Goal: Information Seeking & Learning: Find specific fact

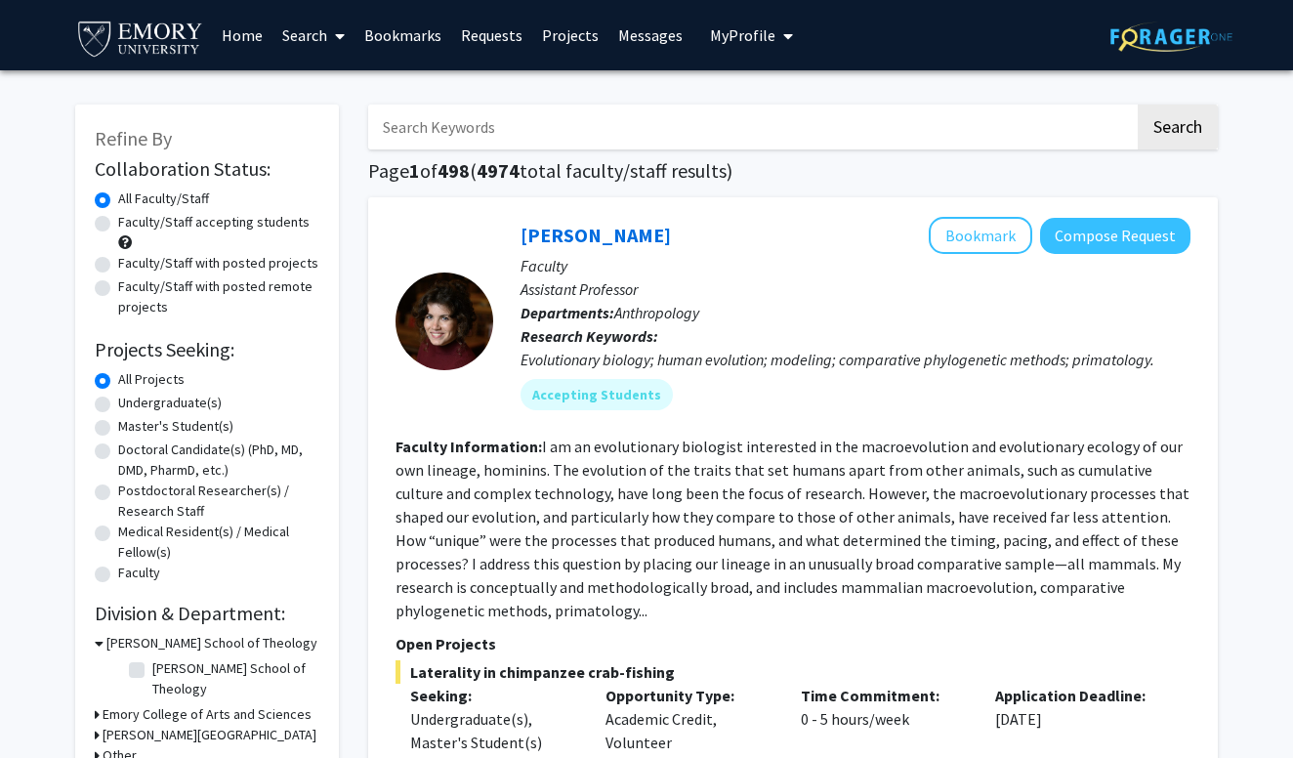
click at [310, 26] on link "Search" at bounding box center [314, 35] width 82 height 68
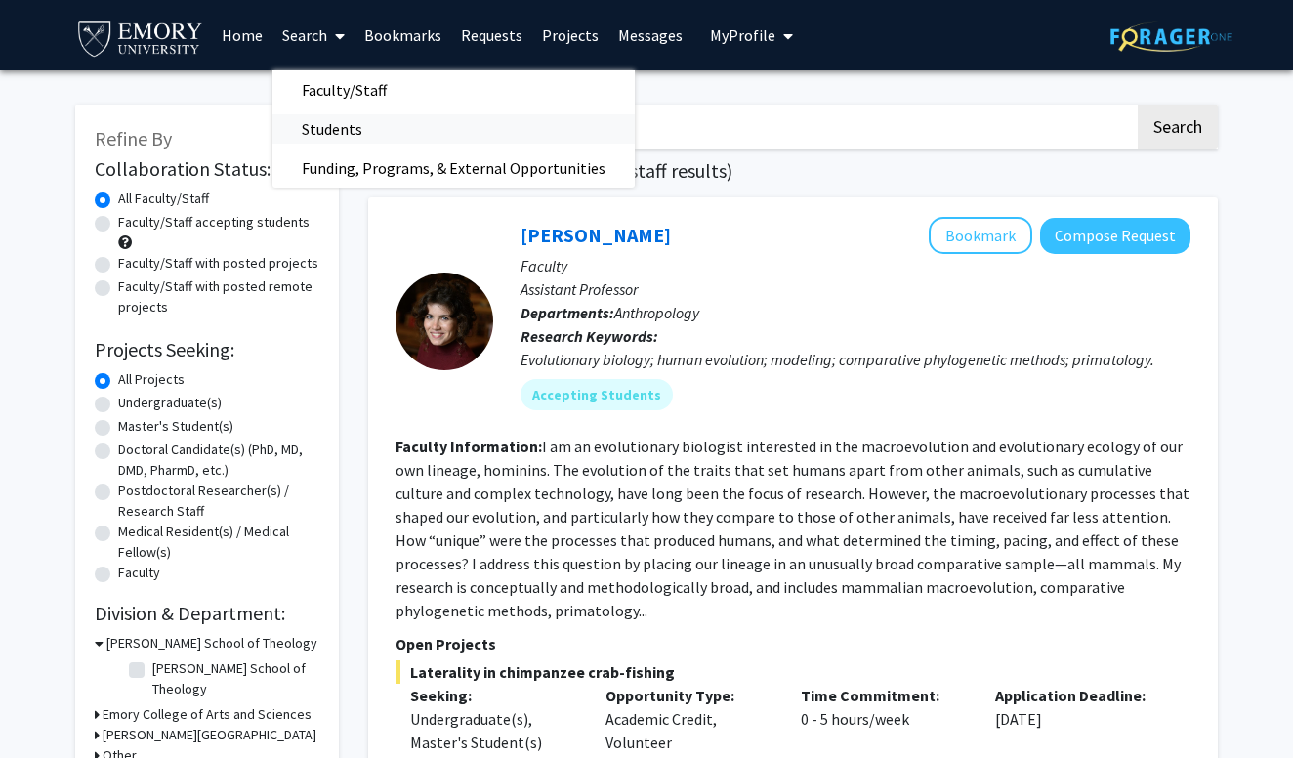
click at [333, 130] on span "Students" at bounding box center [332, 128] width 119 height 39
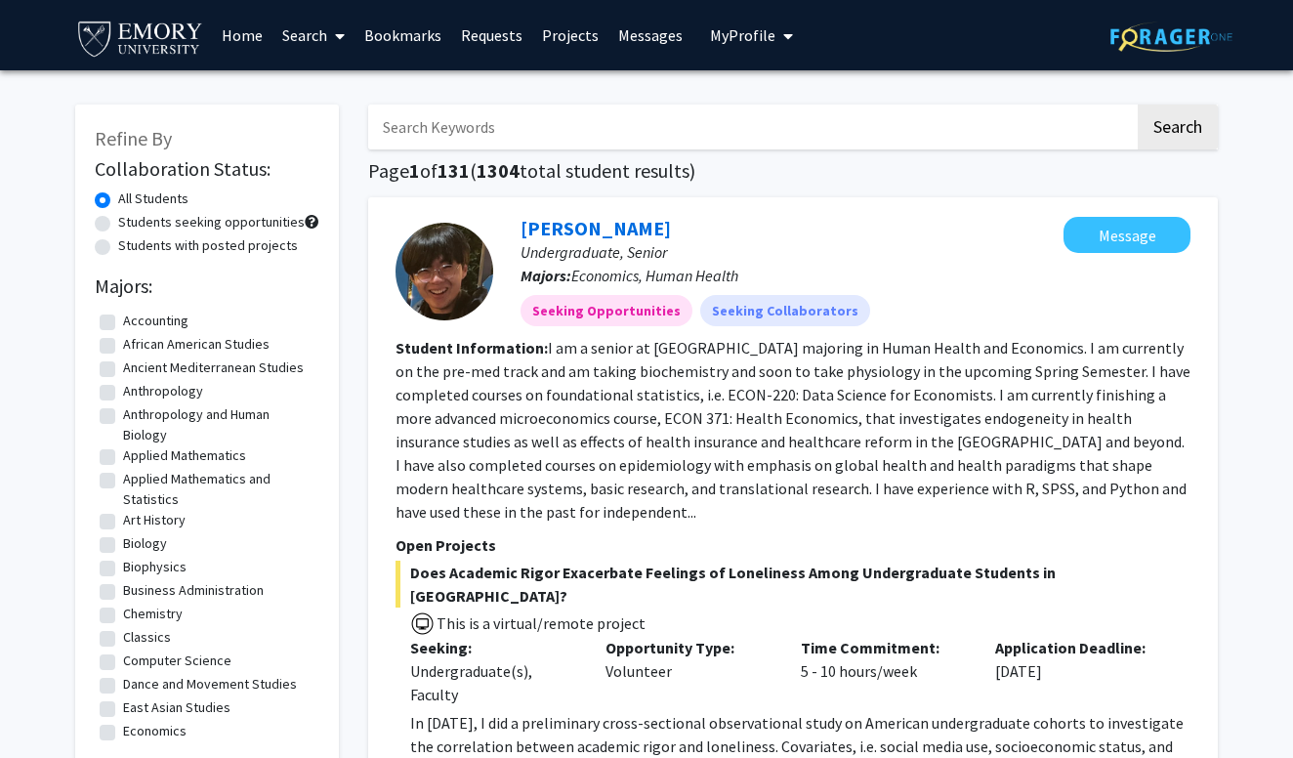
click at [546, 130] on input "Search Keywords" at bounding box center [751, 127] width 767 height 45
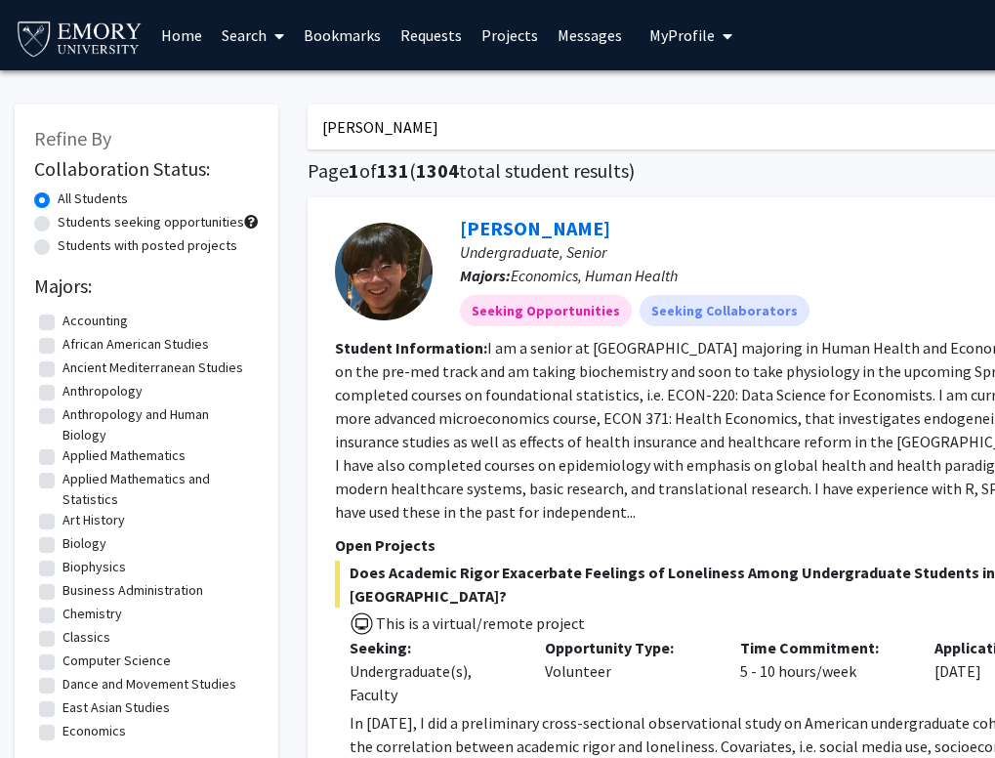
type input "[PERSON_NAME]"
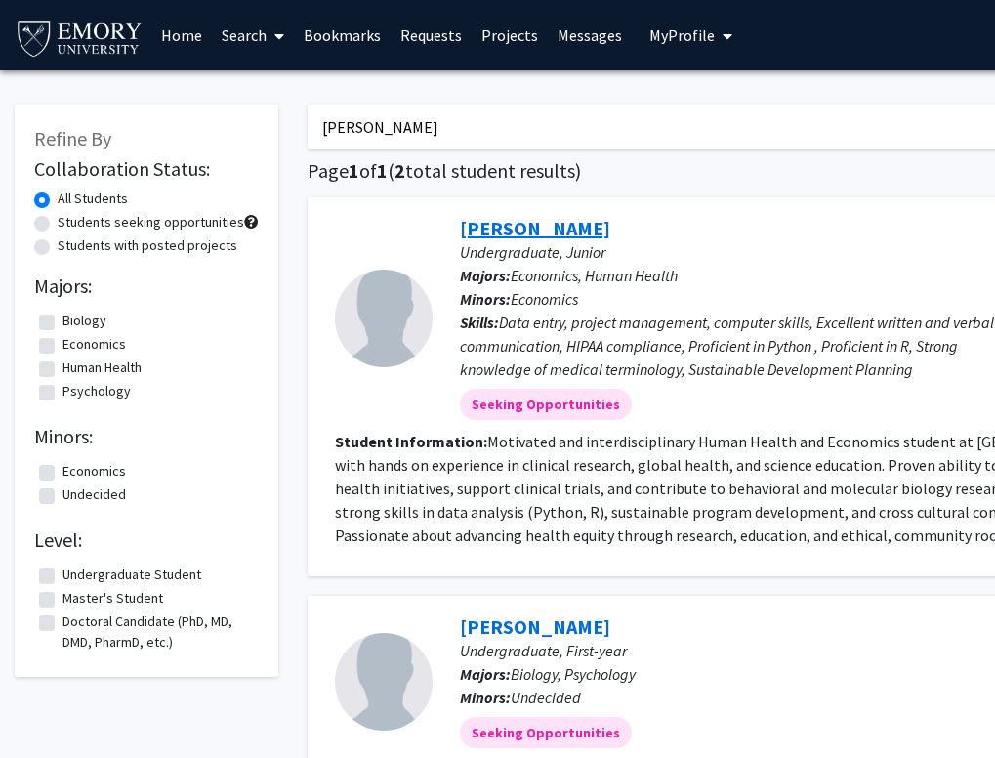
click at [486, 222] on link "[PERSON_NAME]" at bounding box center [535, 228] width 150 height 24
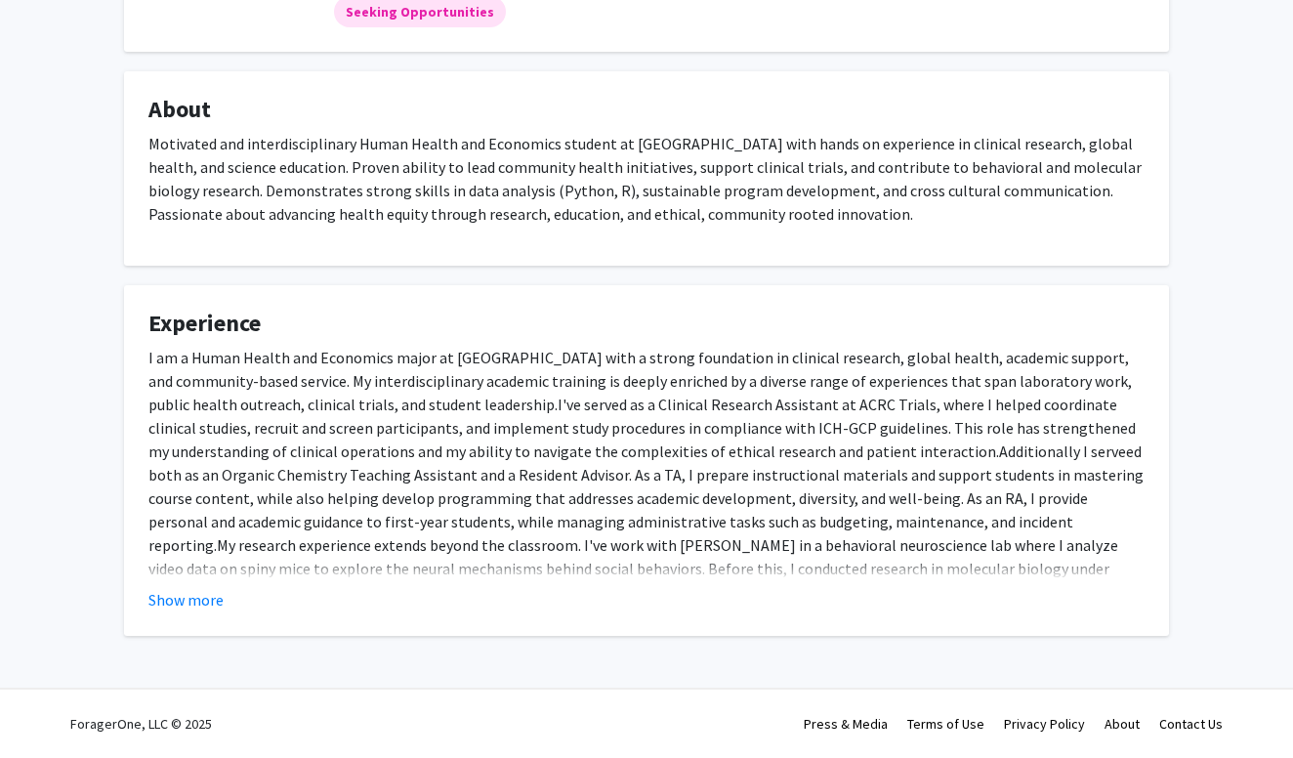
scroll to position [330, 0]
click at [173, 609] on button "Show more" at bounding box center [185, 599] width 75 height 23
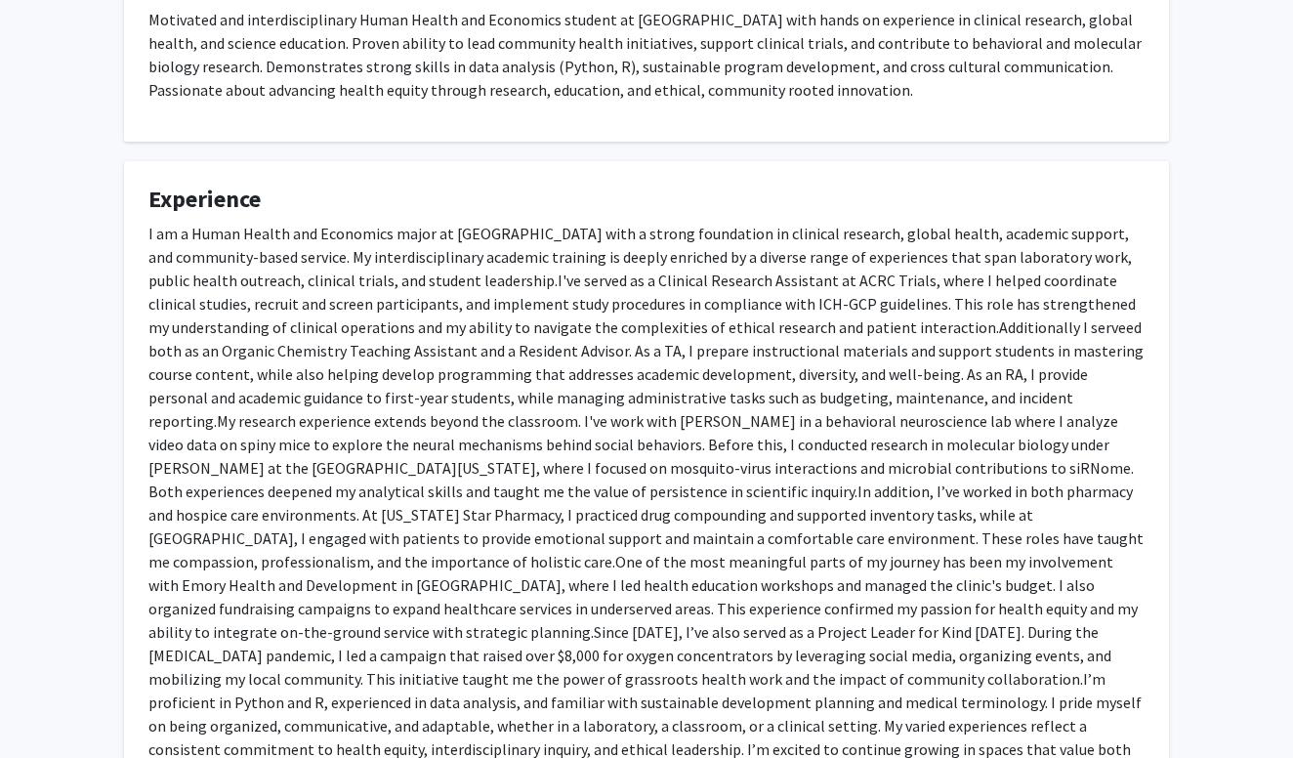
scroll to position [457, 0]
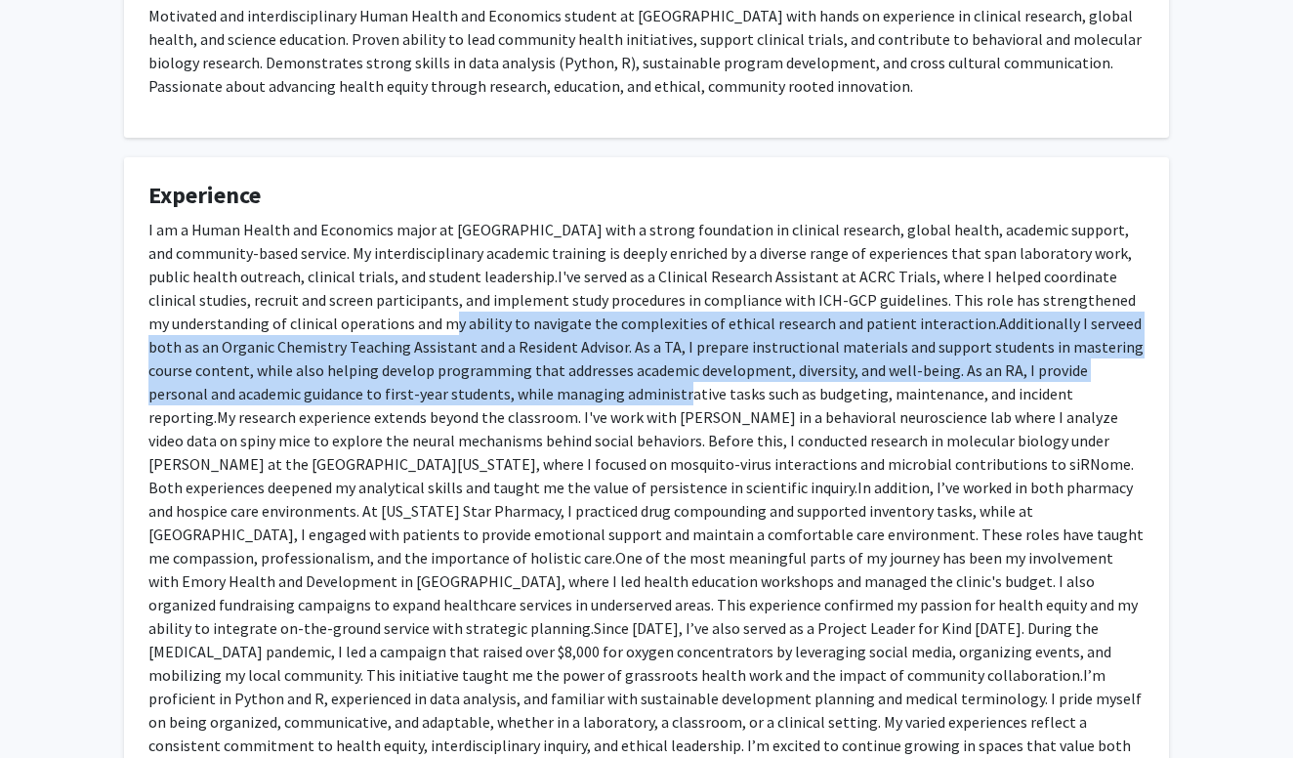
drag, startPoint x: 416, startPoint y: 323, endPoint x: 594, endPoint y: 399, distance: 193.4
click at [594, 402] on p "I am a Human Health and Economics major at [GEOGRAPHIC_DATA] with a strong foun…" at bounding box center [646, 499] width 996 height 563
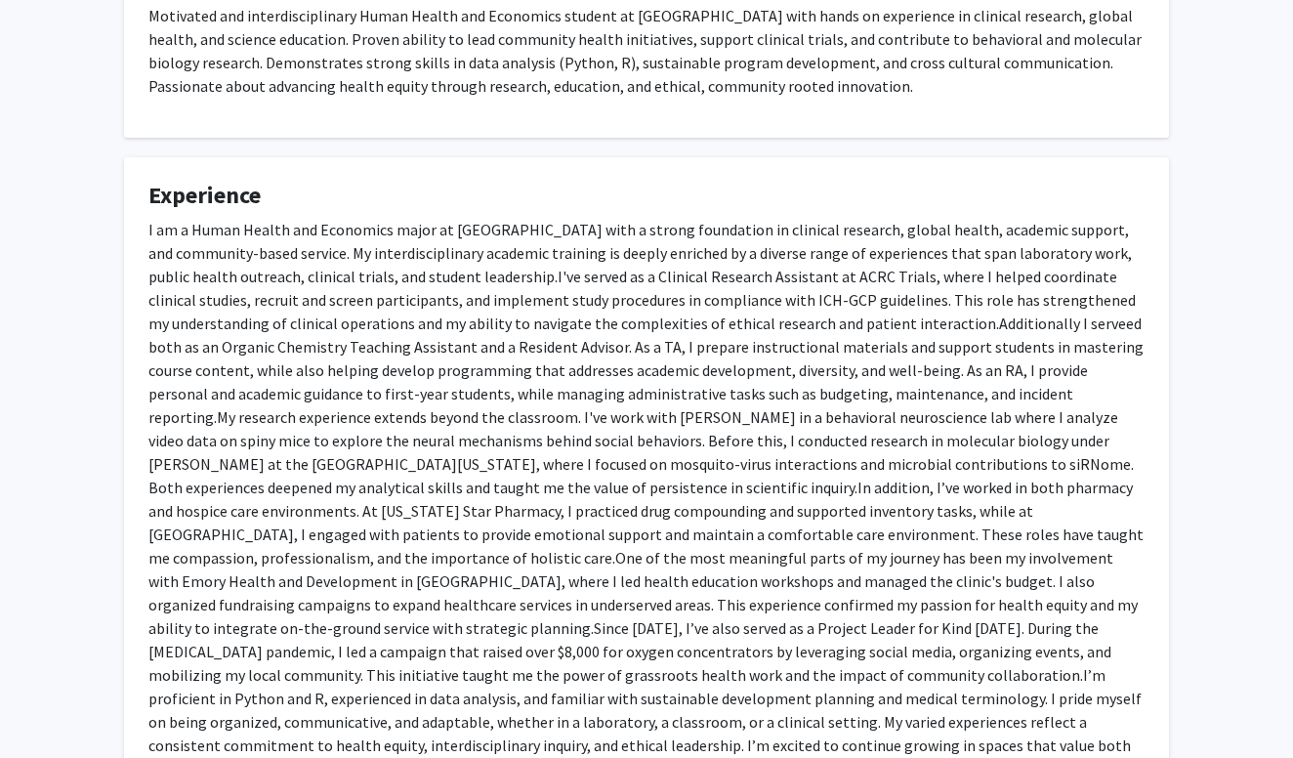
click at [596, 399] on span "Additionally I serveed both as an Organic Chemistry Teaching Assistant and a Re…" at bounding box center [645, 370] width 995 height 113
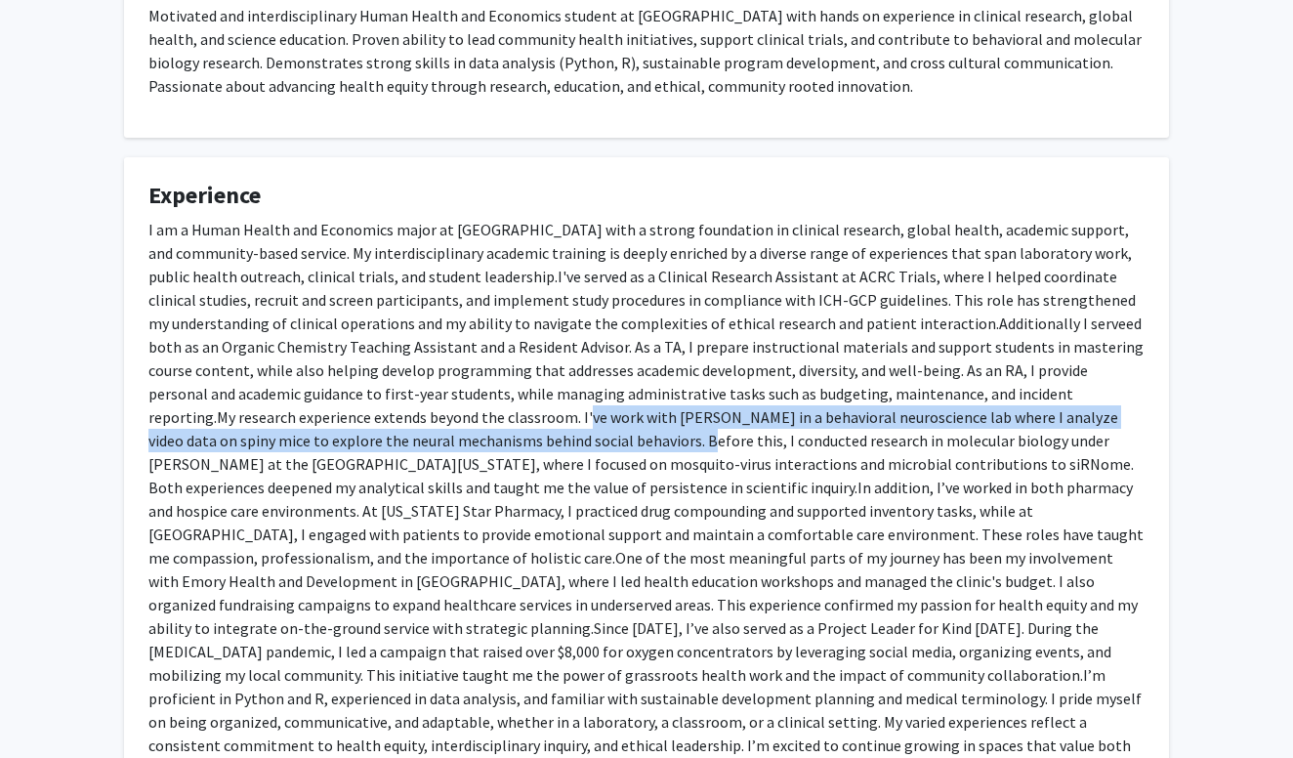
drag, startPoint x: 436, startPoint y: 416, endPoint x: 511, endPoint y: 438, distance: 78.2
click at [511, 438] on span "My research experience extends beyond the classroom. I've work with [PERSON_NAM…" at bounding box center [641, 452] width 986 height 90
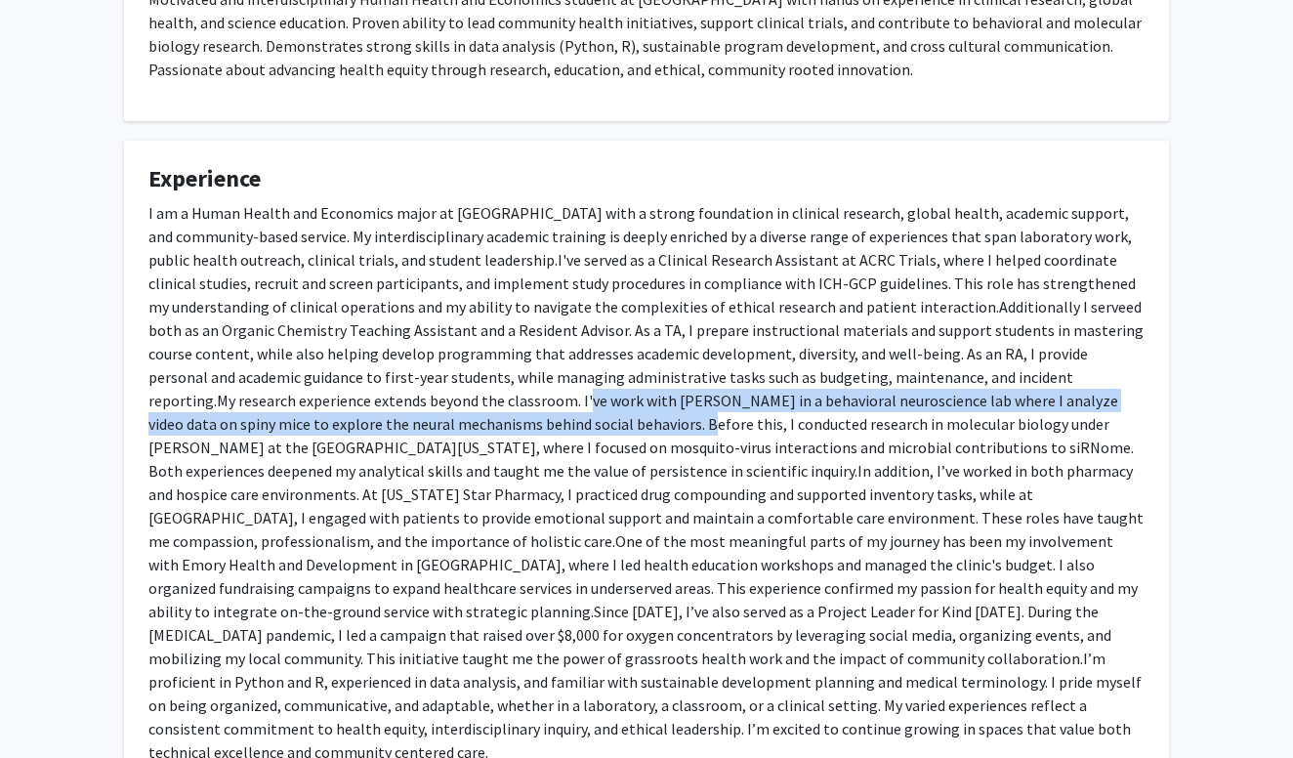
scroll to position [475, 0]
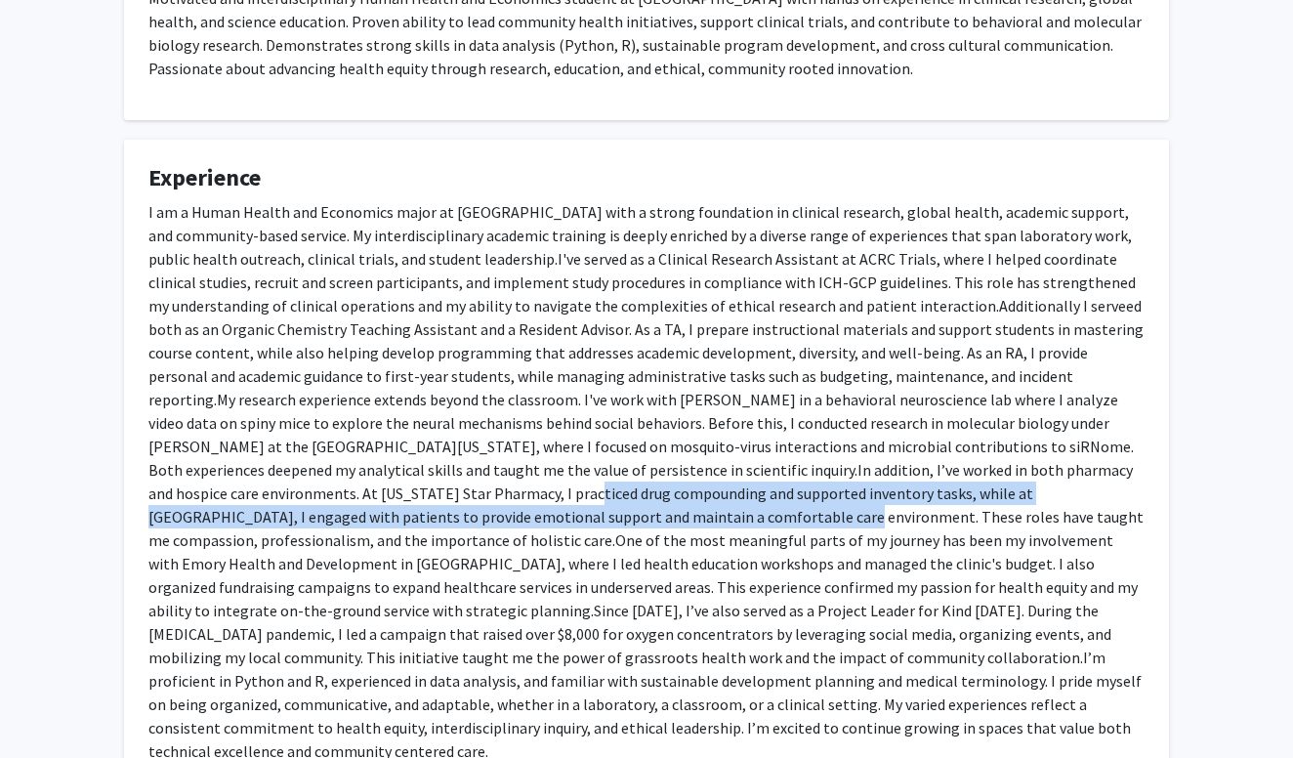
drag, startPoint x: 286, startPoint y: 487, endPoint x: 407, endPoint y: 519, distance: 125.1
click at [407, 519] on span "In addition, I’ve worked in both pharmacy and hospice care environments. At [US…" at bounding box center [645, 505] width 995 height 90
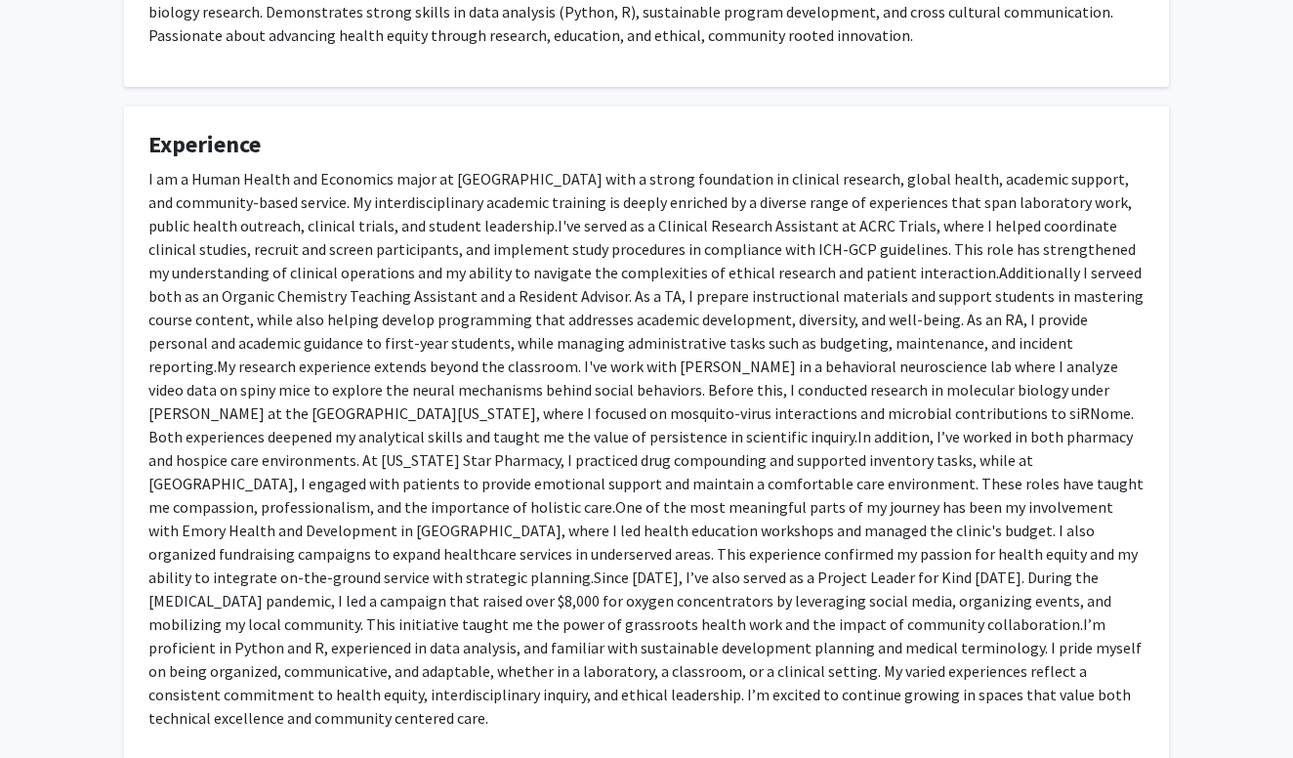
click at [238, 244] on span "I've served as a Clinical Research Assistant at ACRC Trials, where I helped coo…" at bounding box center [641, 249] width 987 height 66
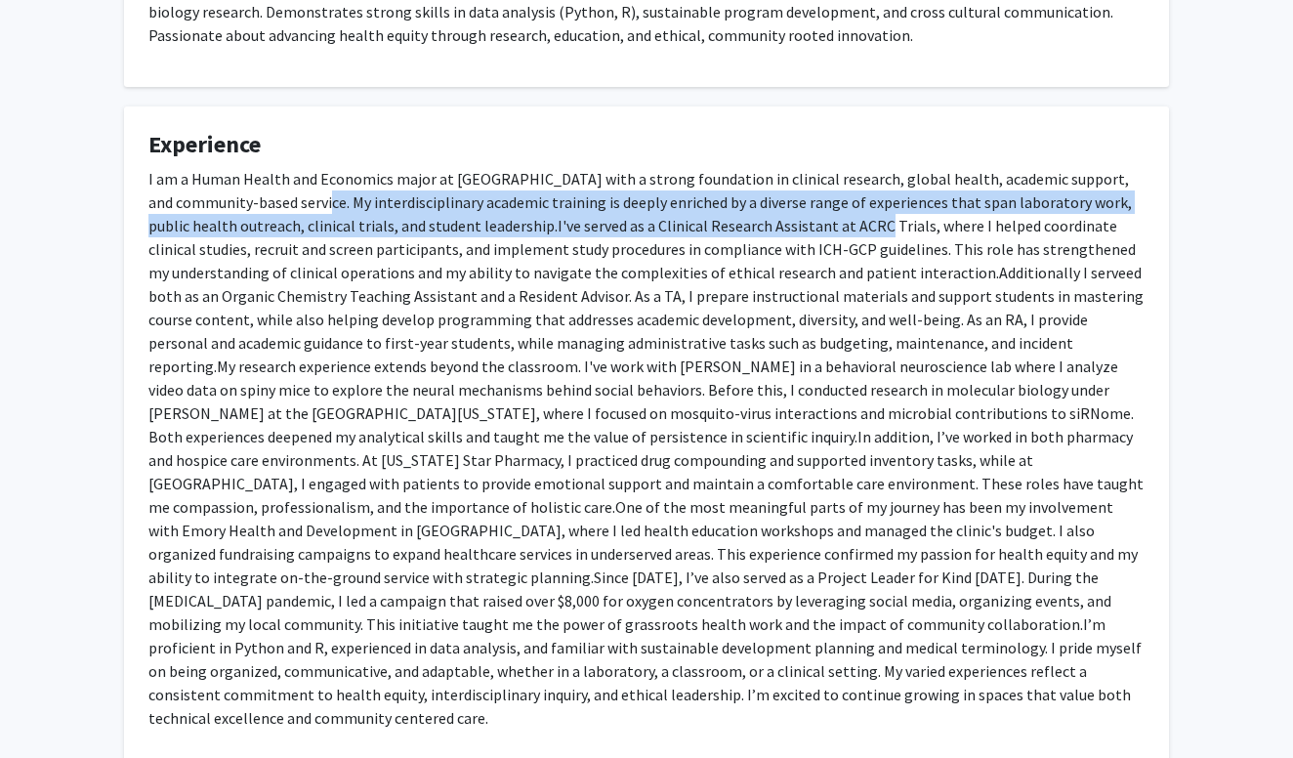
drag, startPoint x: 309, startPoint y: 199, endPoint x: 824, endPoint y: 229, distance: 516.5
click at [825, 231] on p "I am a Human Health and Economics major at [GEOGRAPHIC_DATA] with a strong foun…" at bounding box center [646, 448] width 996 height 563
click at [824, 229] on span "I've served as a Clinical Research Assistant at ACRC Trials, where I helped coo…" at bounding box center [641, 249] width 987 height 66
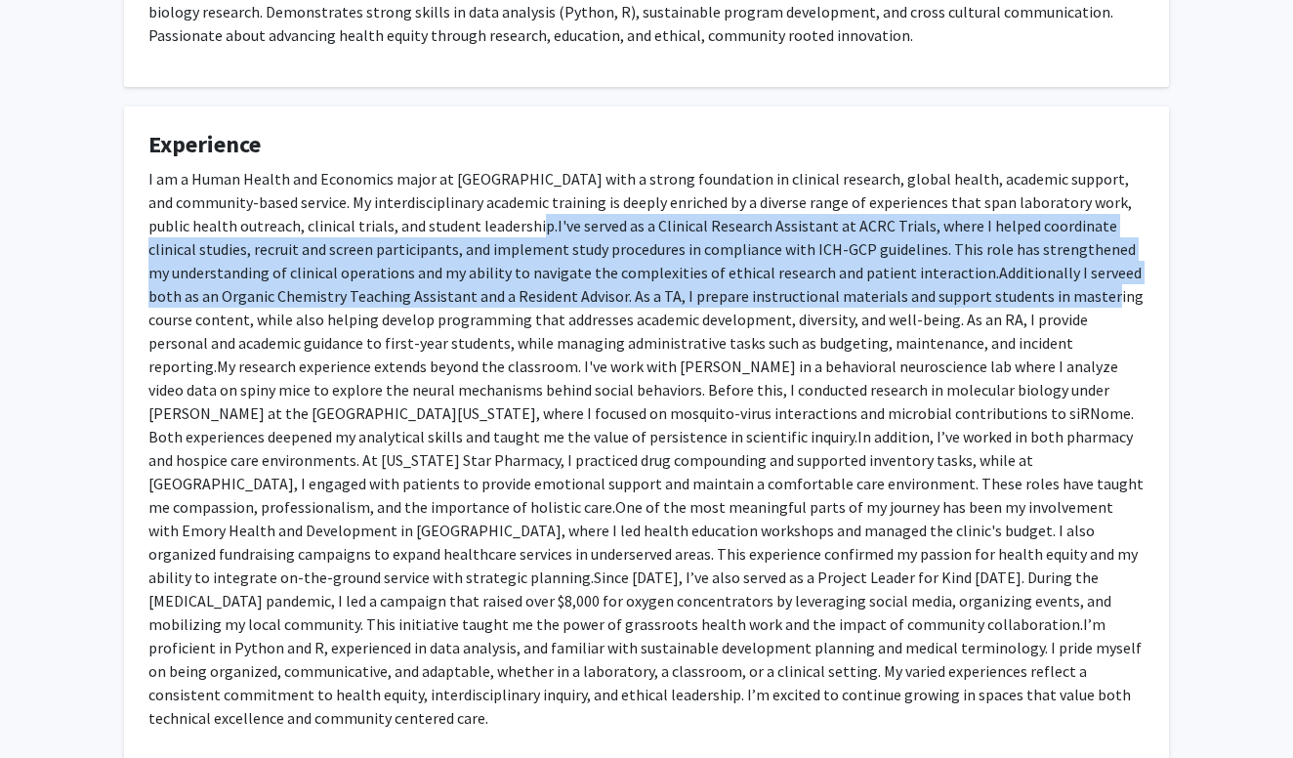
drag, startPoint x: 497, startPoint y: 232, endPoint x: 1036, endPoint y: 283, distance: 541.5
click at [1036, 283] on p "I am a Human Health and Economics major at [GEOGRAPHIC_DATA] with a strong foun…" at bounding box center [646, 448] width 996 height 563
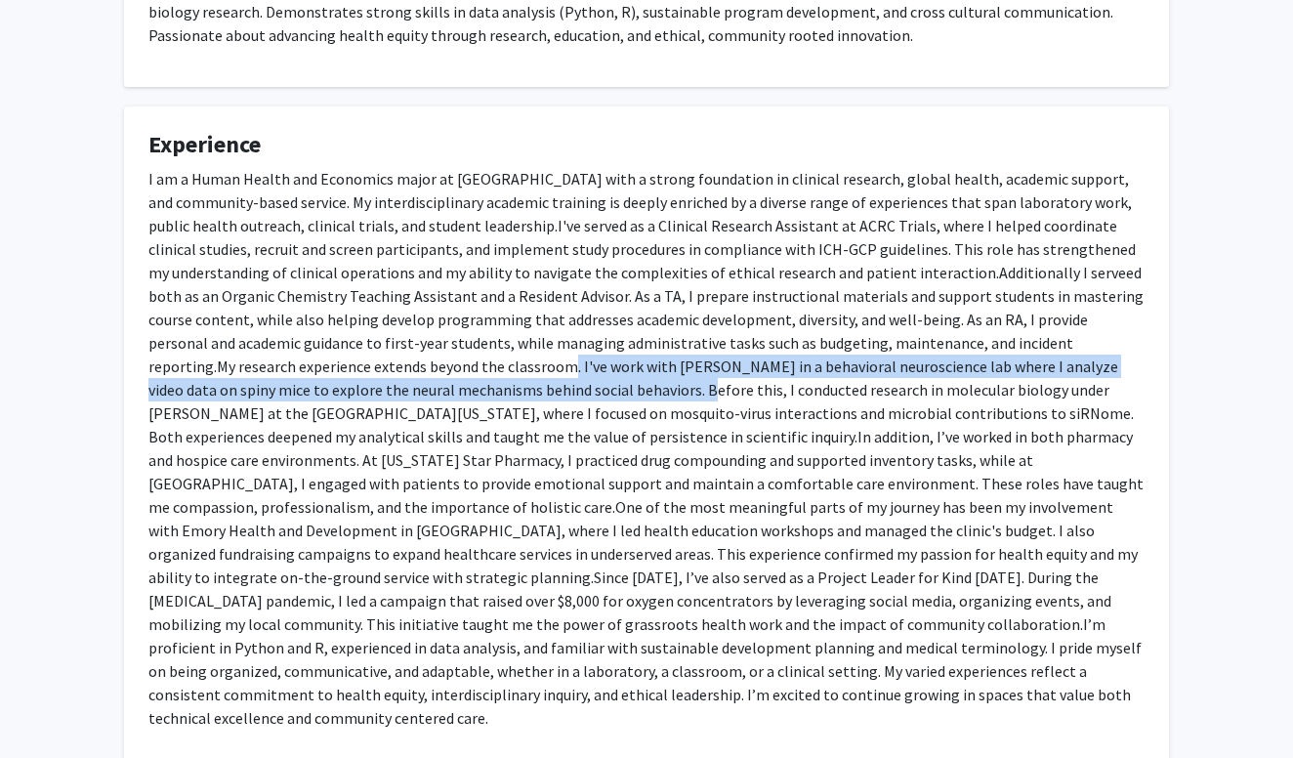
drag, startPoint x: 422, startPoint y: 369, endPoint x: 511, endPoint y: 391, distance: 91.4
click at [511, 391] on span "My research experience extends beyond the classroom. I've work with [PERSON_NAM…" at bounding box center [641, 402] width 986 height 90
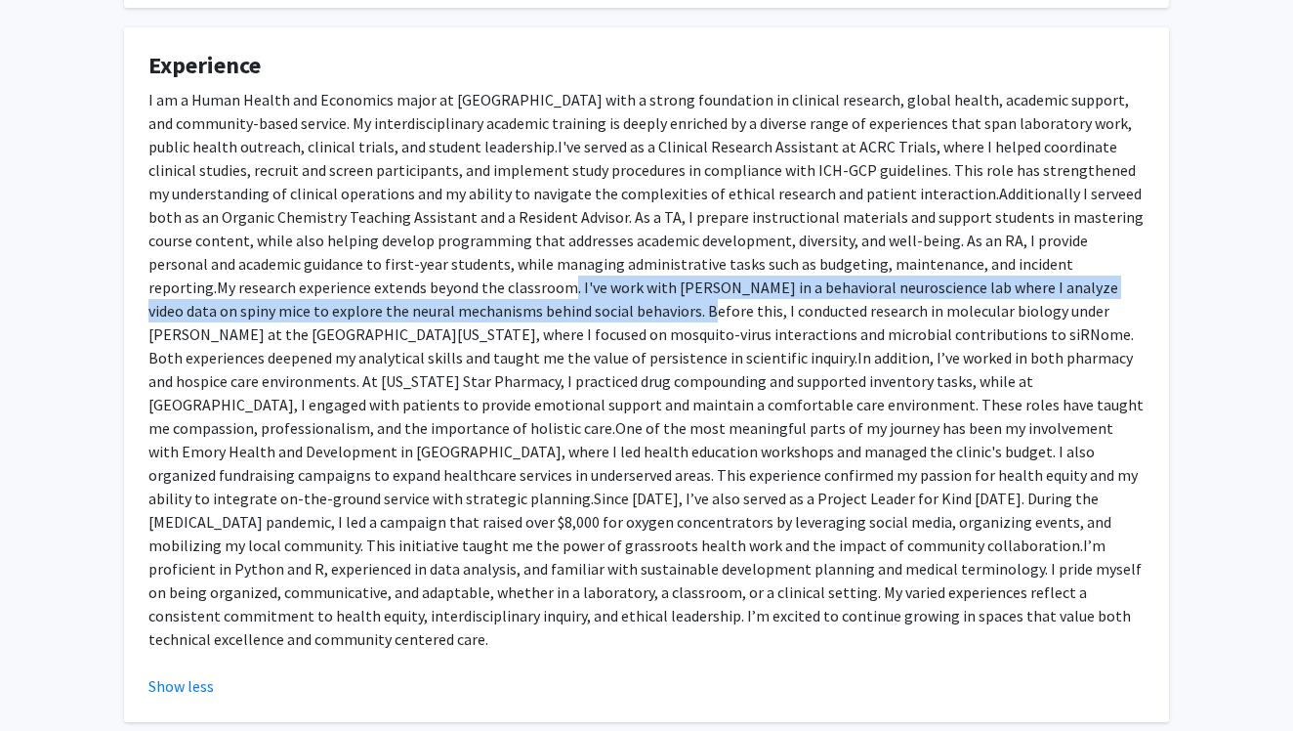
scroll to position [587, 0]
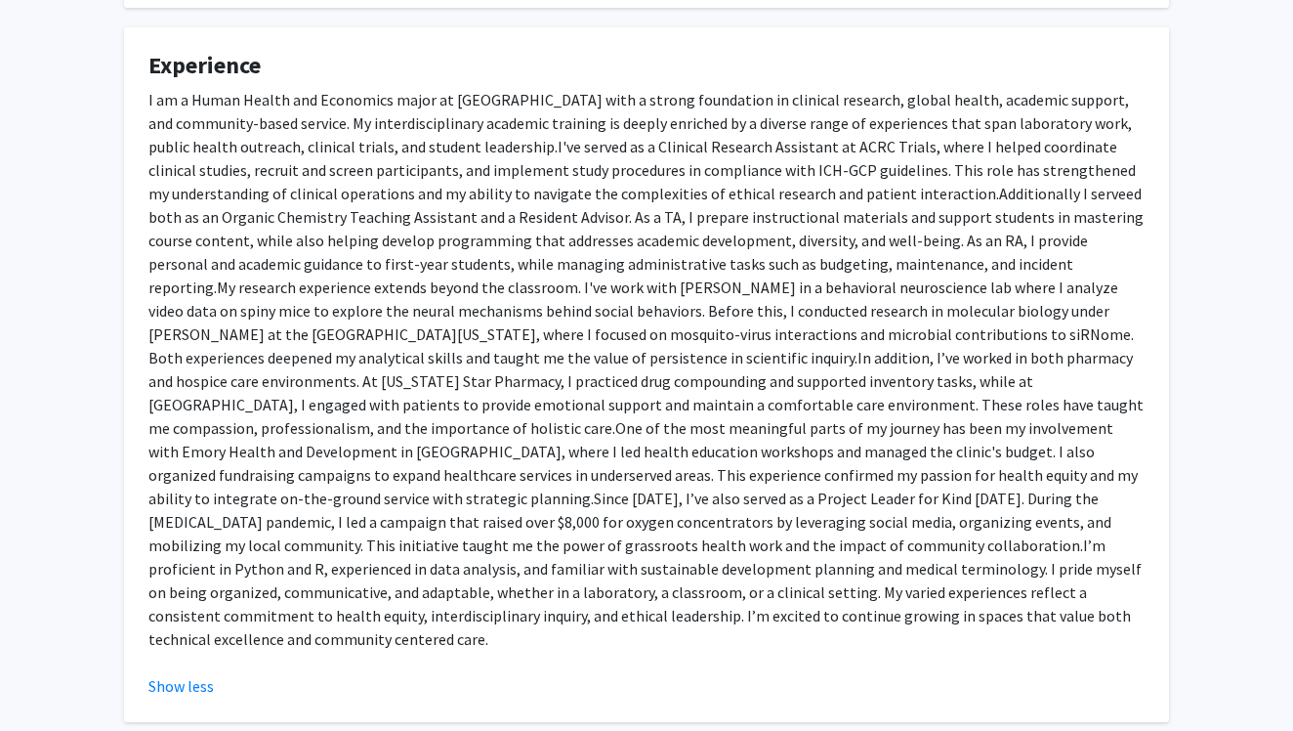
click at [560, 351] on span "In addition, I’ve worked in both pharmacy and hospice care environments. At [US…" at bounding box center [645, 393] width 995 height 90
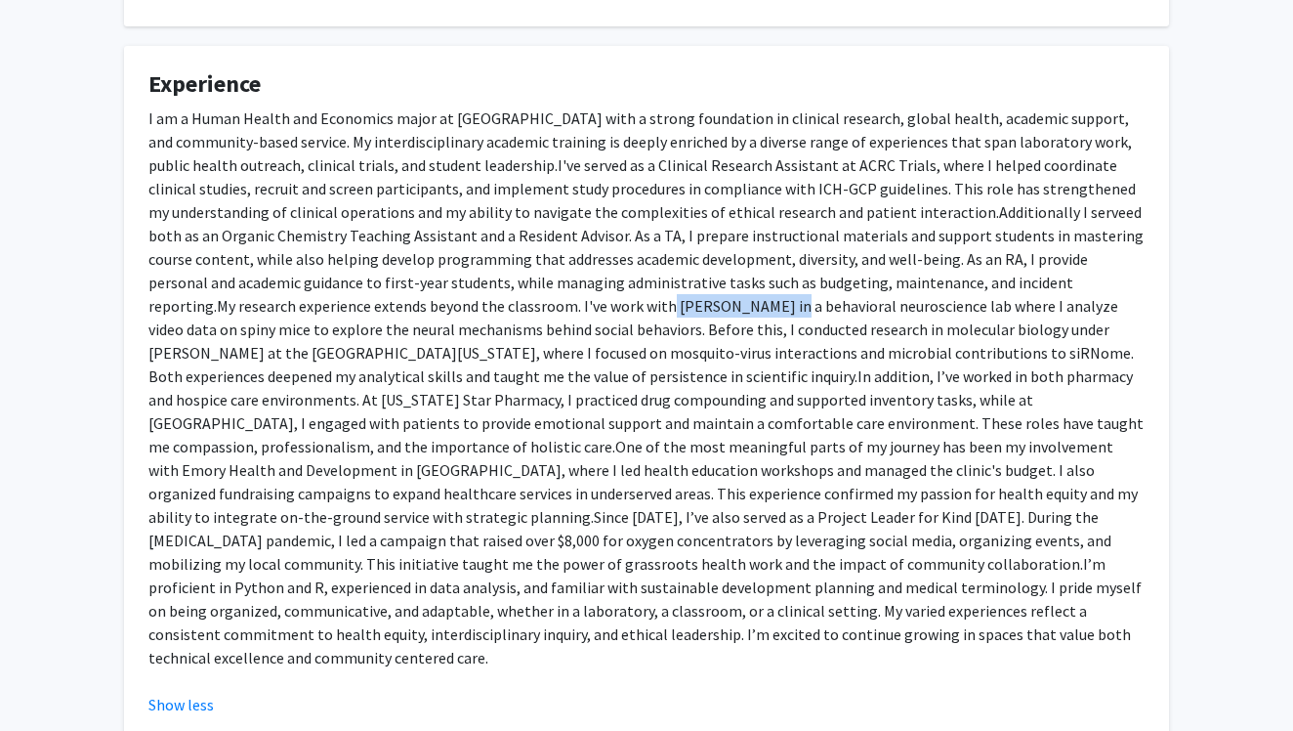
drag, startPoint x: 520, startPoint y: 306, endPoint x: 624, endPoint y: 303, distance: 104.6
click at [625, 303] on span "My research experience extends beyond the classroom. I've work with [PERSON_NAM…" at bounding box center [641, 341] width 986 height 90
copy span "[PERSON_NAME]"
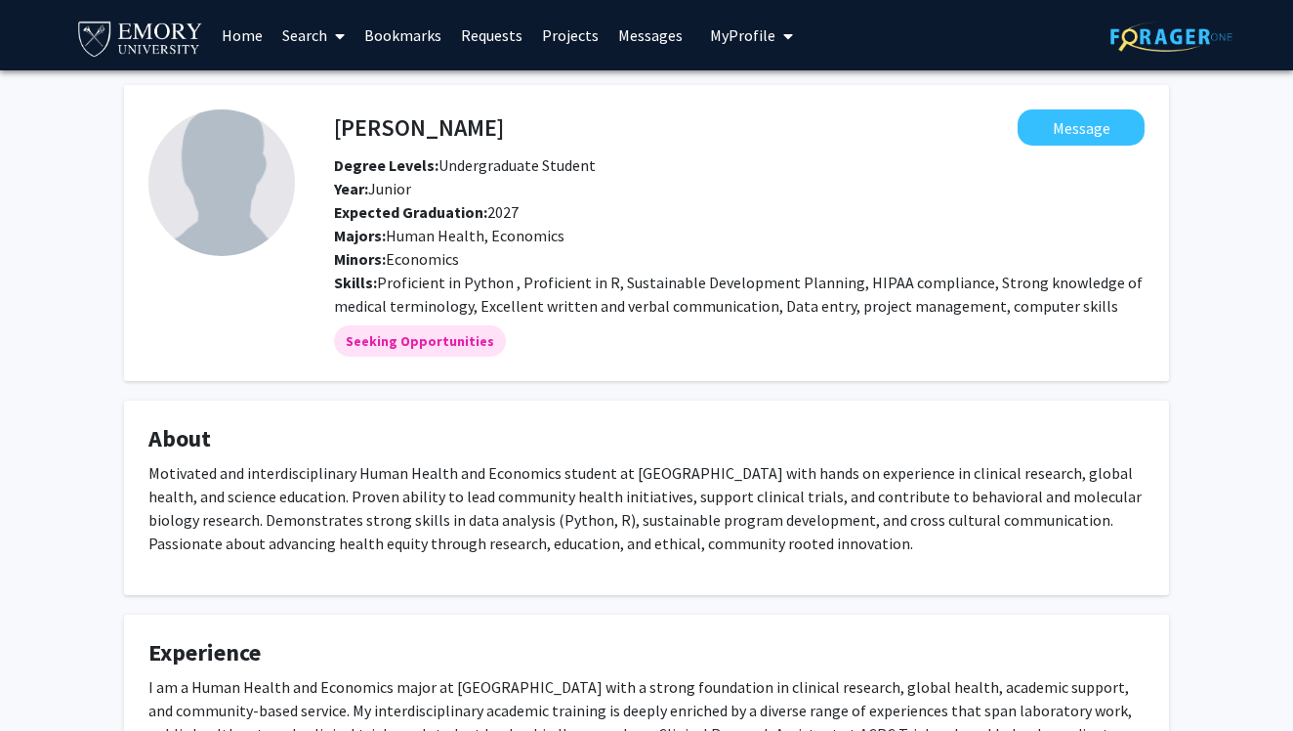
scroll to position [0, 0]
click at [312, 37] on link "Search" at bounding box center [314, 35] width 82 height 68
